Goal: Task Accomplishment & Management: Manage account settings

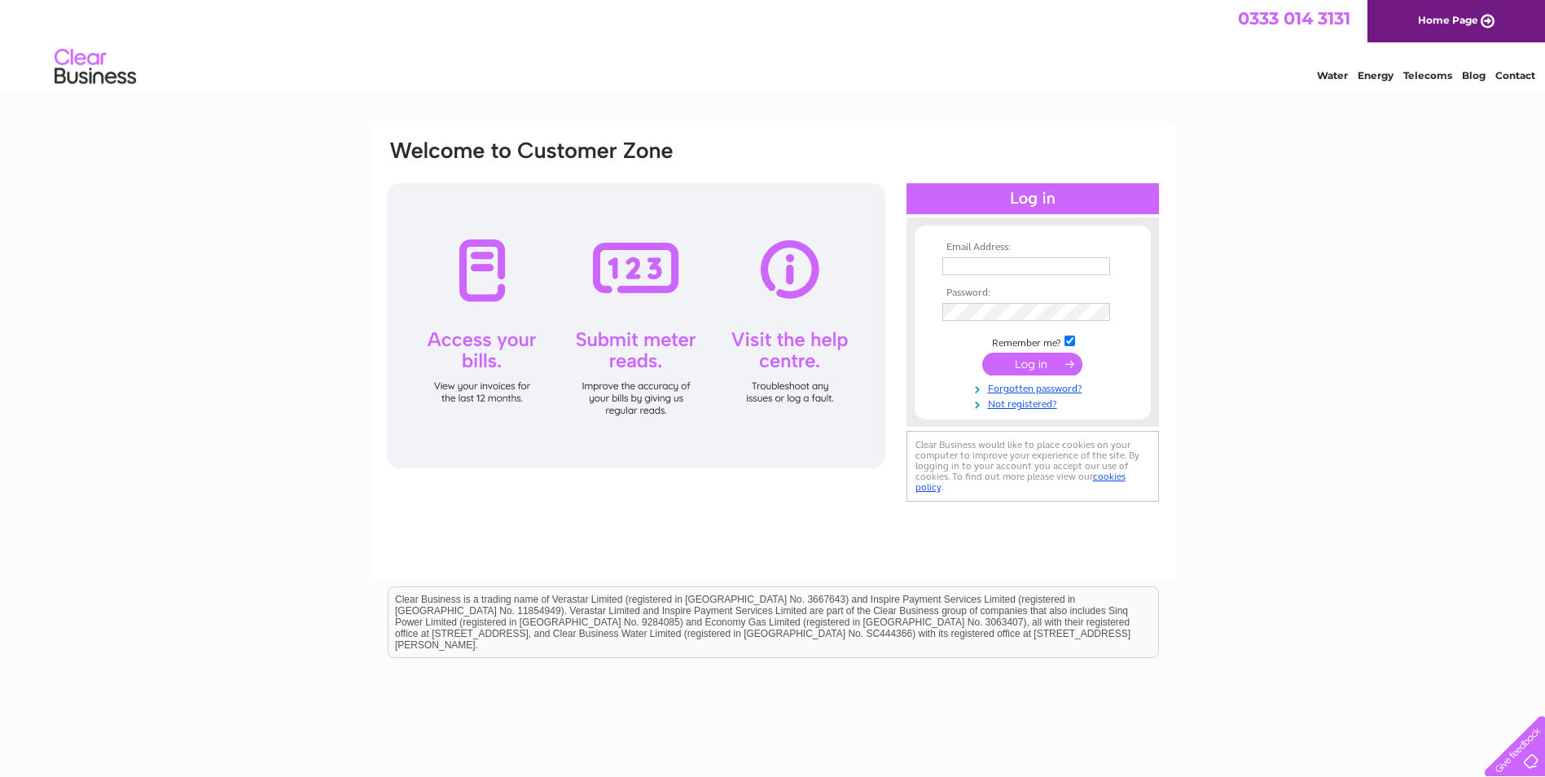
type input "Tracy@algo.co.uk"
click at [1026, 367] on input "submit" at bounding box center [1032, 364] width 100 height 23
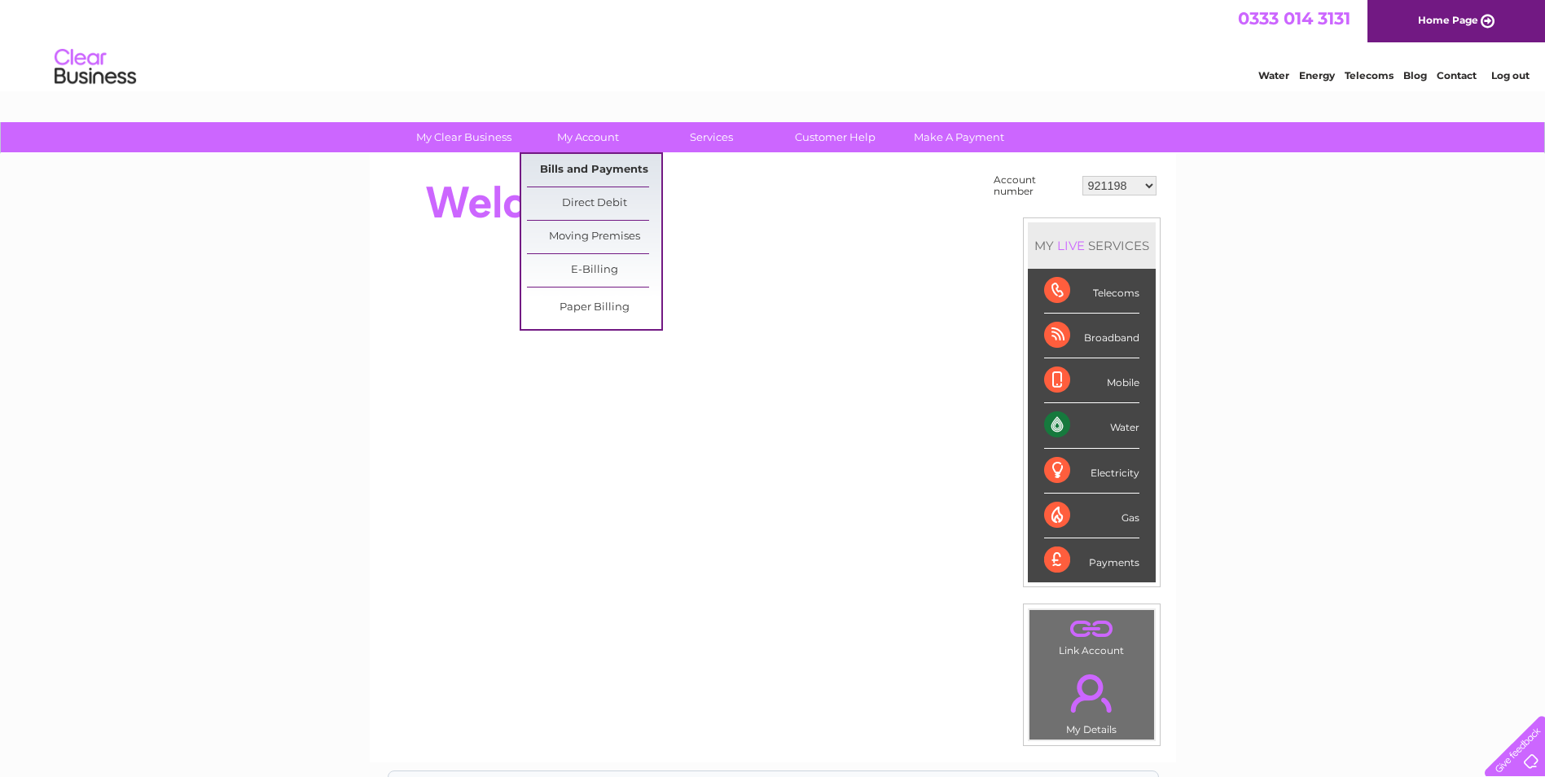
click at [582, 169] on link "Bills and Payments" at bounding box center [594, 170] width 134 height 33
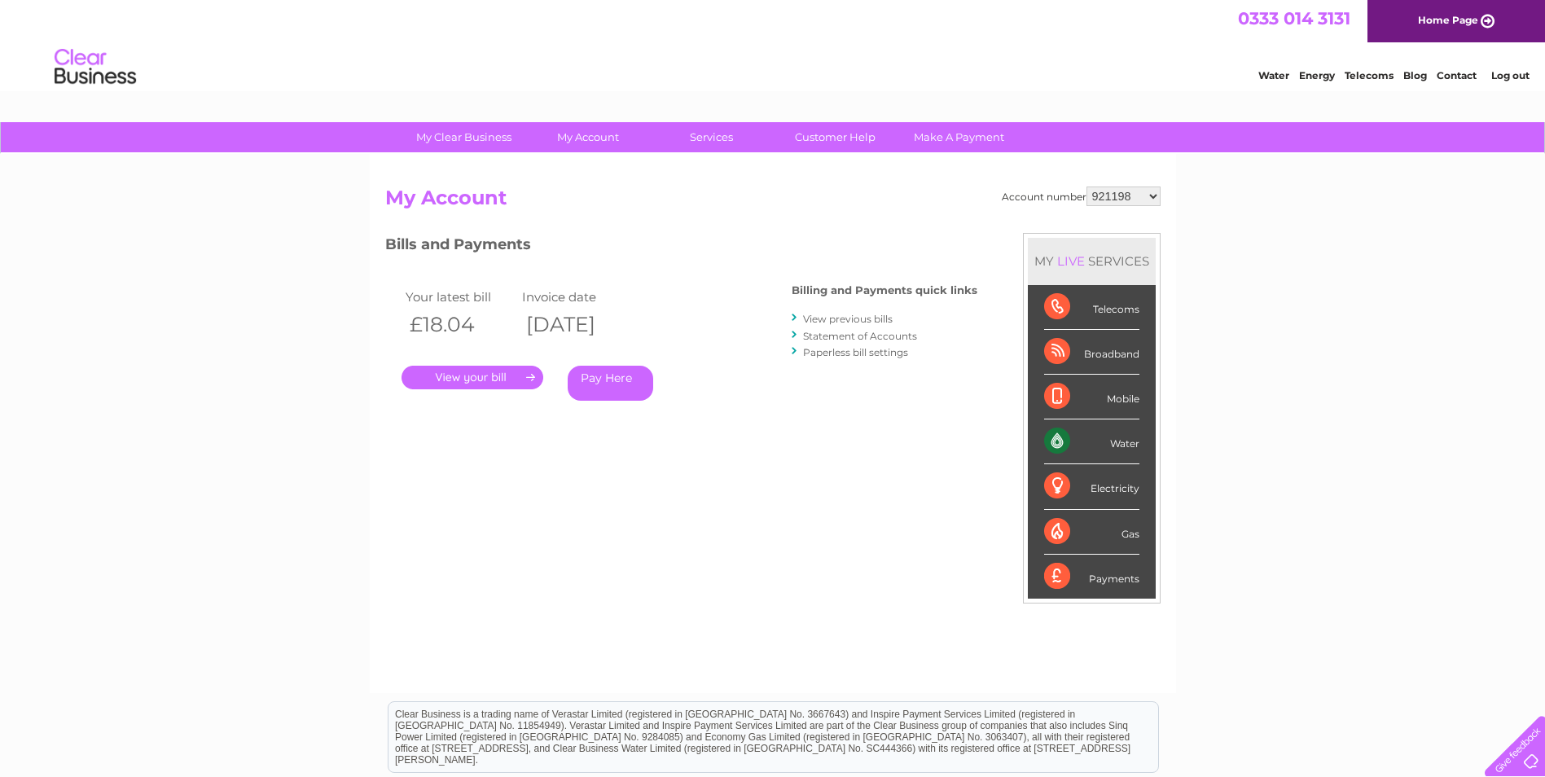
click at [490, 384] on link "." at bounding box center [473, 378] width 142 height 24
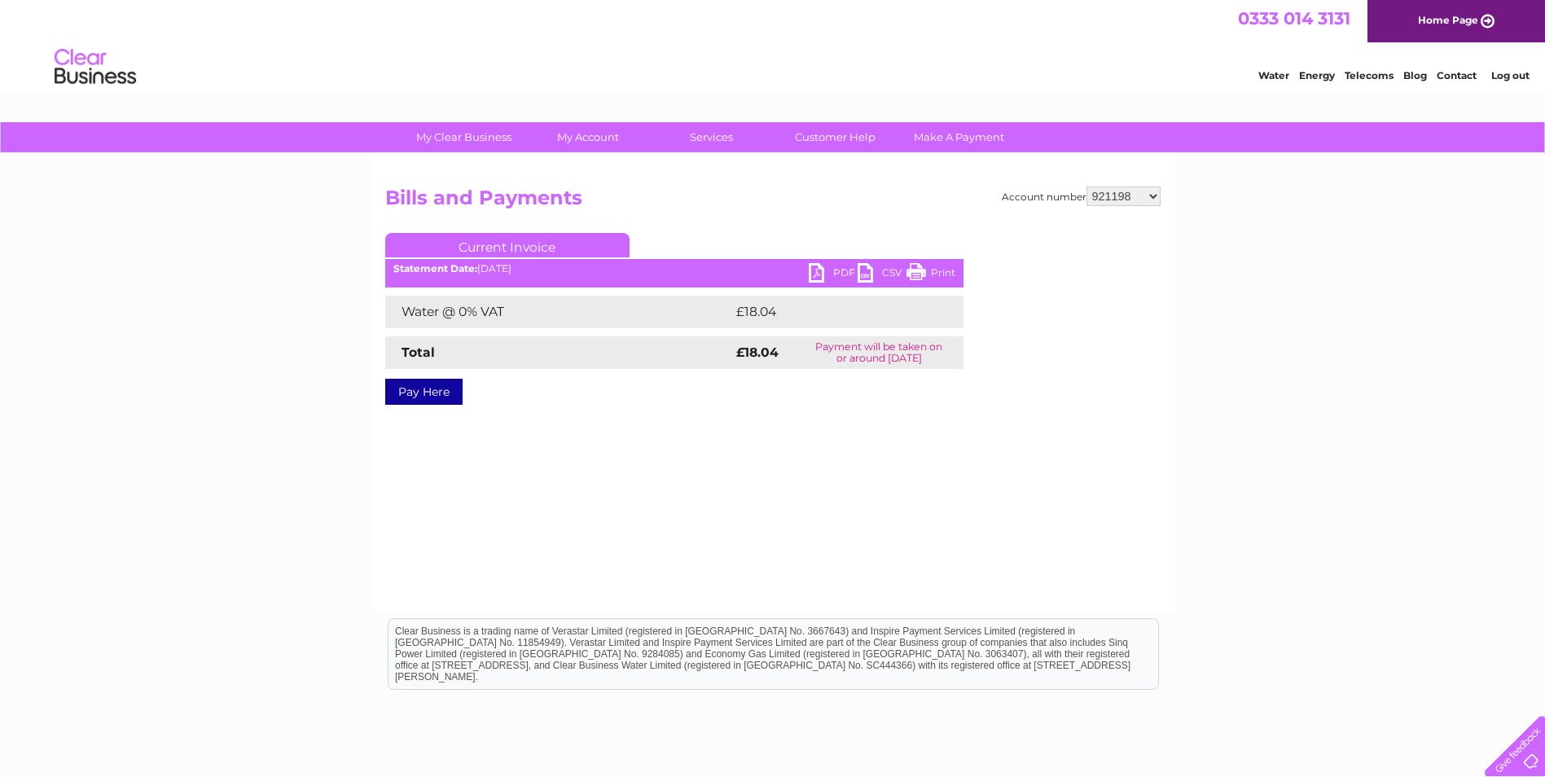
click at [819, 271] on link "PDF" at bounding box center [833, 275] width 49 height 24
